Goal: Information Seeking & Learning: Learn about a topic

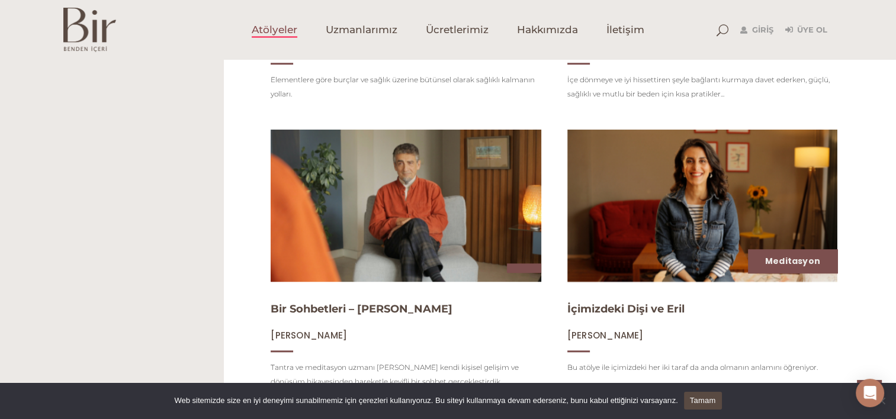
scroll to position [986, 0]
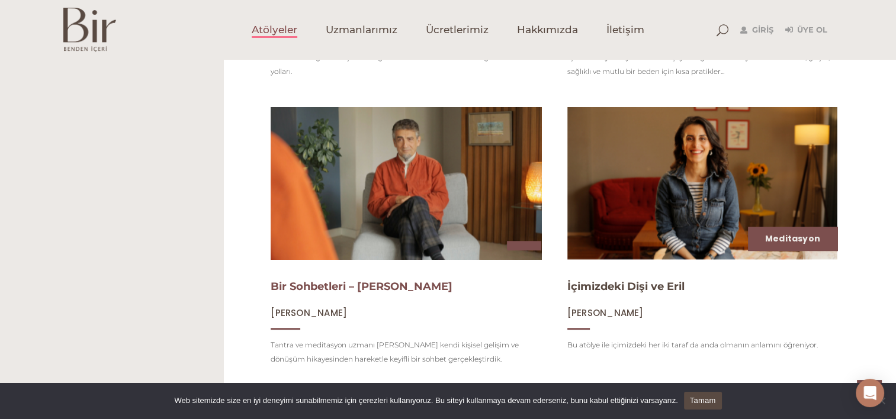
click at [345, 293] on link "Bir Sohbetleri – Arham Koray Mincinozlu" at bounding box center [362, 286] width 182 height 13
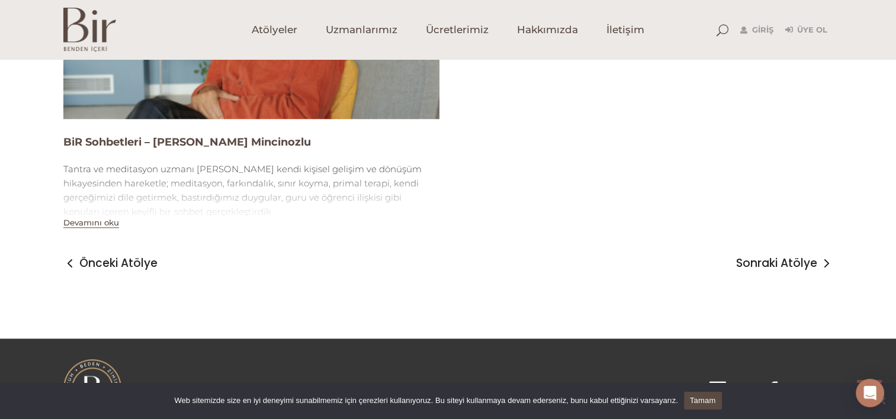
scroll to position [976, 0]
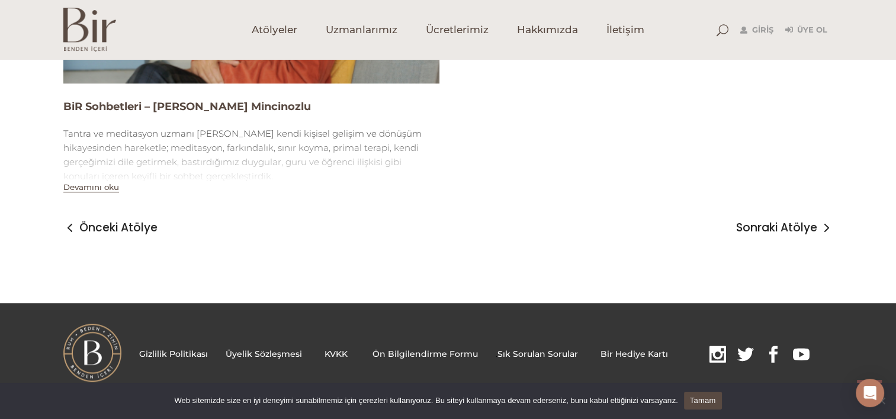
click at [86, 189] on button "Devamını oku" at bounding box center [91, 187] width 56 height 10
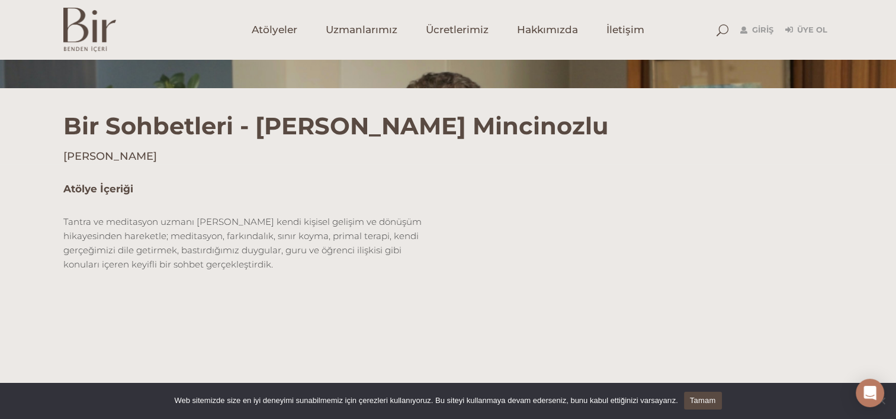
scroll to position [88, 0]
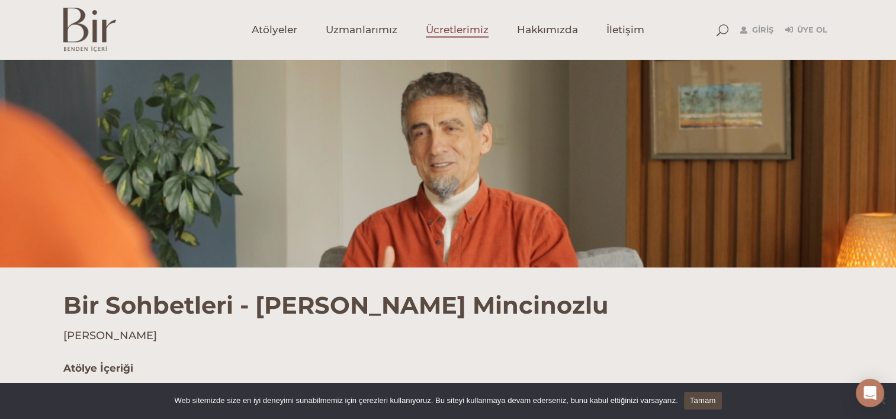
click at [464, 31] on span "Ücretlerimiz" at bounding box center [457, 30] width 63 height 14
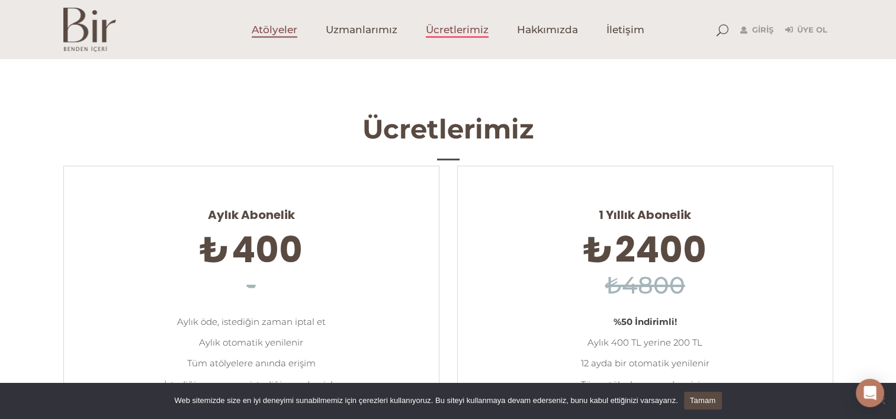
click at [273, 37] on link "Atölyeler" at bounding box center [274, 29] width 74 height 59
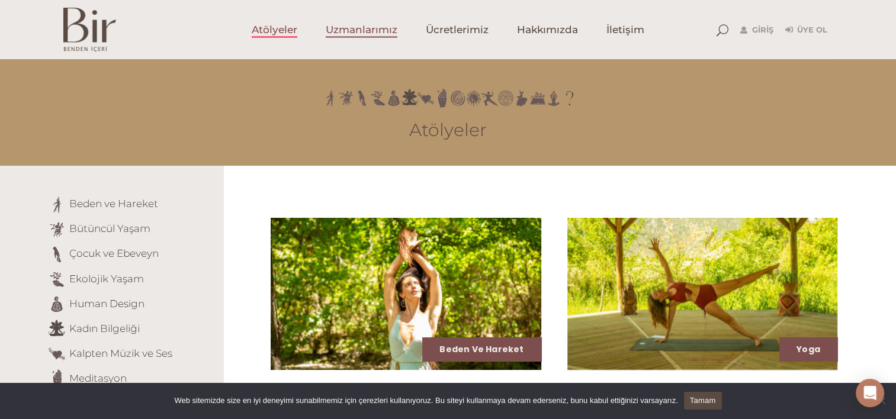
click at [351, 33] on span "Uzmanlarımız" at bounding box center [362, 30] width 72 height 14
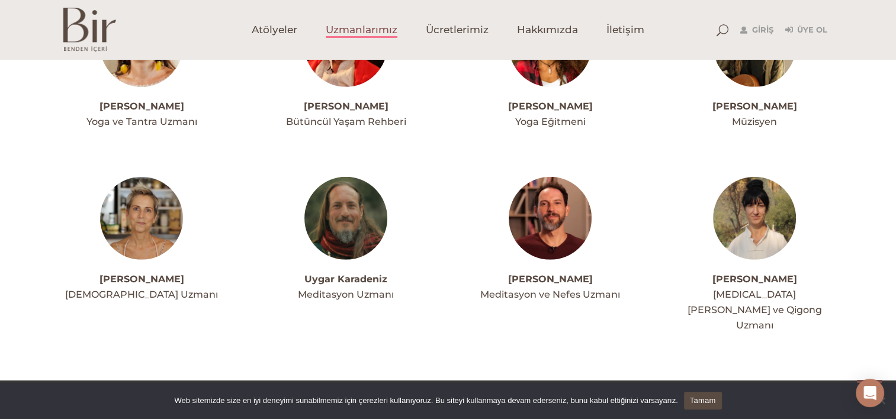
scroll to position [2859, 0]
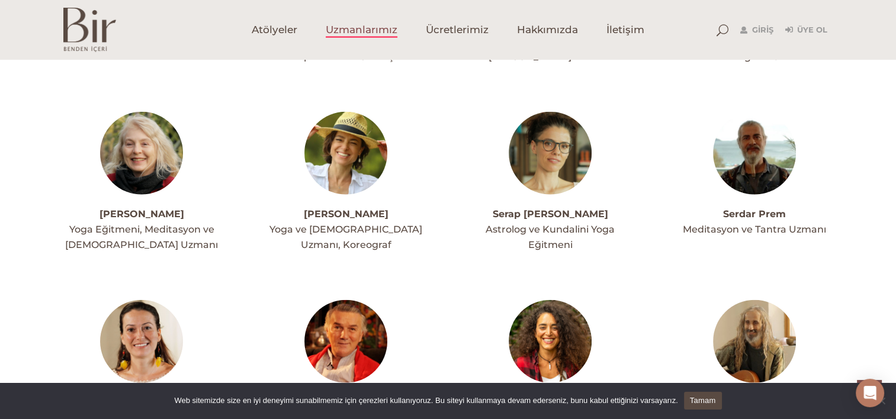
click at [739, 118] on img at bounding box center [754, 153] width 83 height 83
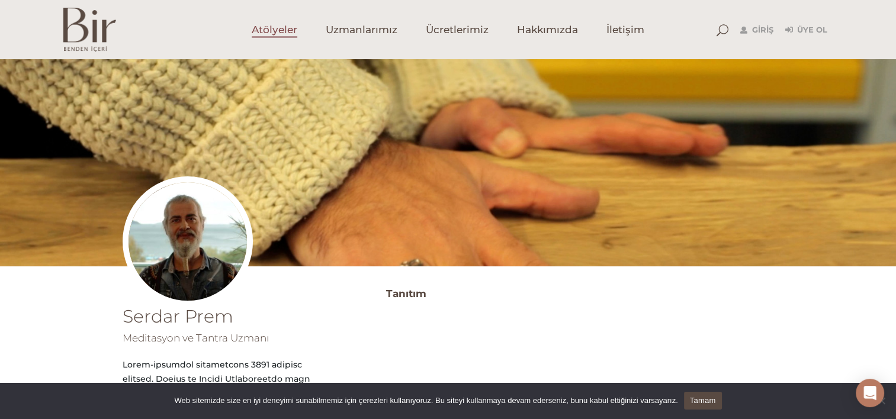
click at [298, 29] on link "Atölyeler" at bounding box center [274, 29] width 74 height 59
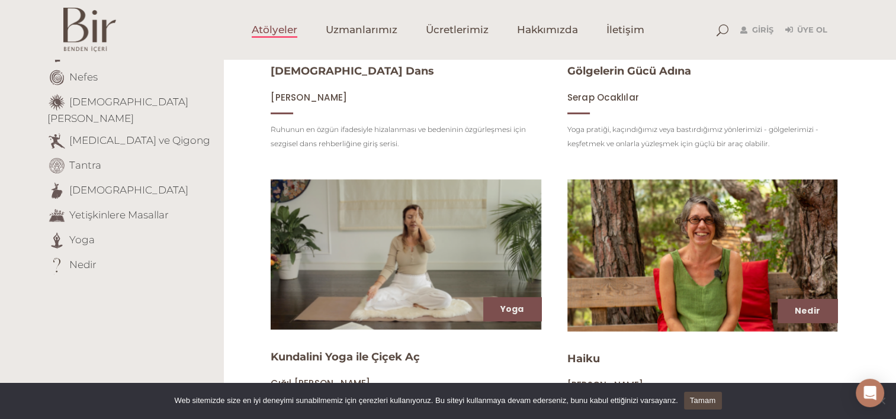
scroll to position [249, 0]
